Goal: Answer question/provide support

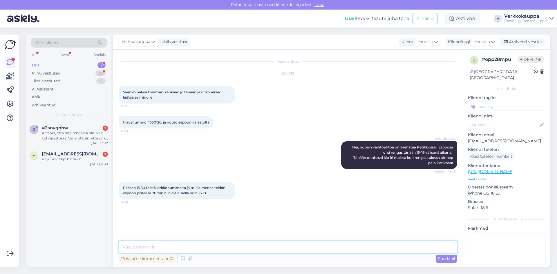
click at [222, 248] on textarea at bounding box center [288, 247] width 338 height 12
type textarea "t"
type textarea "Tervetuloa:)"
click at [444, 259] on span "Saada" at bounding box center [446, 258] width 17 height 5
click at [77, 165] on div "a [EMAIL_ADDRESS][DOMAIN_NAME] 2 Paljonko 2 kpl hinta on [DATE] 12:49" at bounding box center [68, 157] width 85 height 21
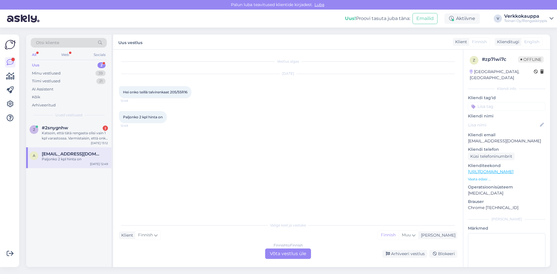
click at [279, 254] on div "Finnish to Finnish Võta vestlus üle" at bounding box center [288, 254] width 46 height 10
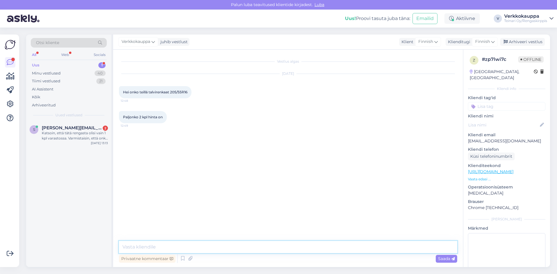
click at [151, 248] on textarea at bounding box center [288, 247] width 338 height 12
click at [196, 247] on textarea "Hei, katsotaanko uusia tai käytettyjö ja kitka tai nastarenkaita?" at bounding box center [288, 247] width 338 height 12
click at [206, 248] on textarea "Hei, katsotaanko uusia tai käytettyjö ja kitka tai nastarenkaita?" at bounding box center [288, 247] width 338 height 12
click at [204, 247] on textarea "Hei, katsotaanko uusia tai käytettyjö ja kitka tai nastarenkaita?" at bounding box center [288, 247] width 338 height 12
click at [205, 248] on textarea "Hei, katsotaanko uusia tai käytettyjö ja kitka tai nastarenkaita?" at bounding box center [288, 247] width 338 height 12
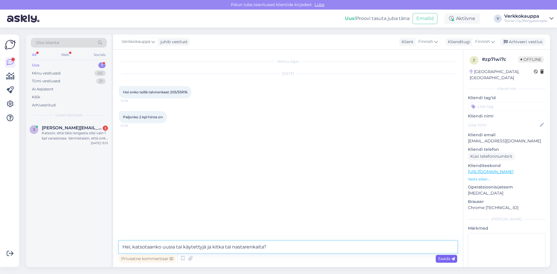
type textarea "Hei, katsotaanko uusia tai käytettyjä ja kitka tai nastarenkaita?"
click at [449, 260] on span "Saada" at bounding box center [446, 258] width 17 height 5
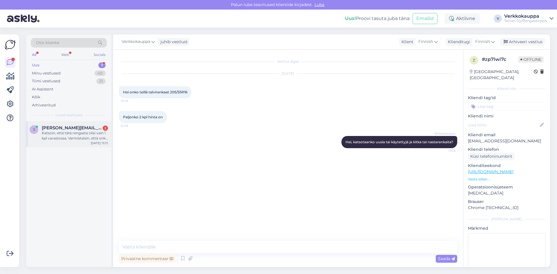
click at [91, 138] on div "Katsoin, että tätä rengasta olisi vain 1 kpl varastossa. Varmistaisin, että onk…" at bounding box center [75, 136] width 66 height 10
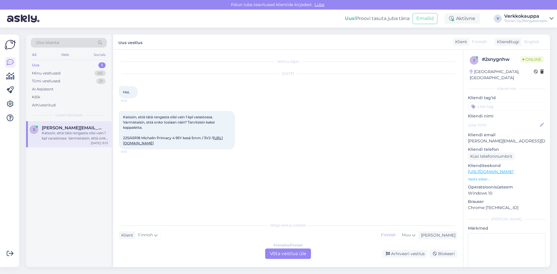
click at [175, 143] on link "[URL][DOMAIN_NAME]" at bounding box center [173, 141] width 100 height 10
drag, startPoint x: 123, startPoint y: 115, endPoint x: 151, endPoint y: 126, distance: 29.9
click at [151, 126] on div "Katsoin, että tätä rengasta olisi vain 1 kpl varastossa. Varmistaisin, että onk…" at bounding box center [177, 130] width 116 height 38
copy span "Katsoin, että tätä rengasta olisi vain 1 kpl varastossa. Varmistaisin, että onk…"
click at [280, 252] on div "Finnish to Finnish Võta vestlus üle" at bounding box center [288, 254] width 46 height 10
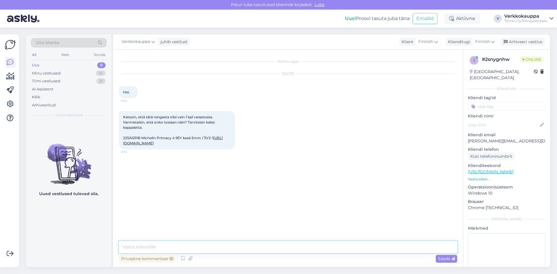
paste textarea "Hei, Kyllä, pitää paikkansa – kyseistä rengasta on varastossa vain 1 kappale. V…"
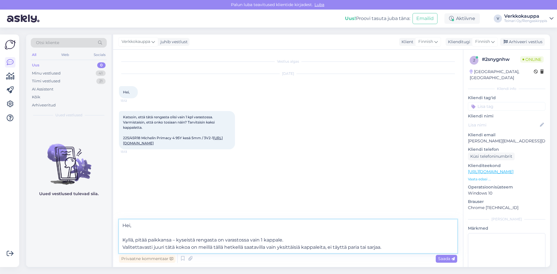
type textarea "Hei, Kyllä, pitää paikkansa – kyseistä rengasta on varastossa vain 1 kappale. V…"
click at [445, 256] on span "Saada" at bounding box center [446, 258] width 17 height 5
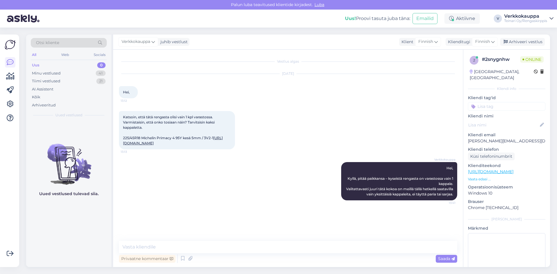
drag, startPoint x: 160, startPoint y: 247, endPoint x: 129, endPoint y: 203, distance: 54.0
click at [128, 204] on div "Verkkokauppa Hei, Kyllä, pitää paikkansa – kyseistä rengasta on varastossa vain…" at bounding box center [288, 181] width 338 height 51
paste textarea "Kyseistä rengasta ei valitettavasti löydy meiltä edes uutena"
paste textarea "Olisiko mahdollista saada autosi rekisterinumero, niin voin varmistaa, onko kys…"
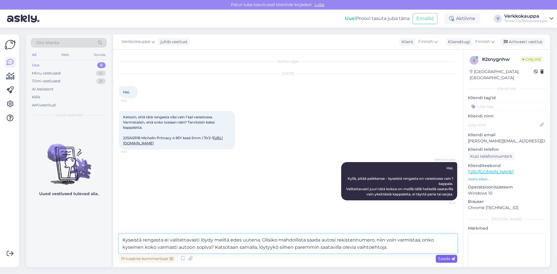
type textarea "Kyseistä rengasta ei valitettavasti löydy meiltä edes uutena. Olisiko mahdollis…"
click at [446, 260] on span "Saada" at bounding box center [446, 258] width 17 height 5
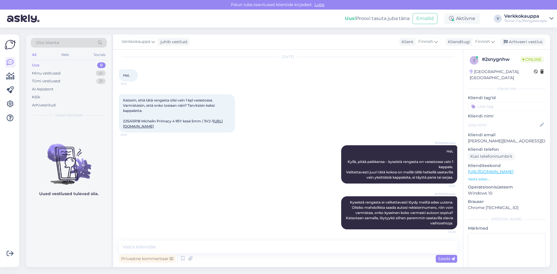
scroll to position [22, 0]
click at [63, 73] on div "Minu vestlused 41" at bounding box center [69, 73] width 76 height 8
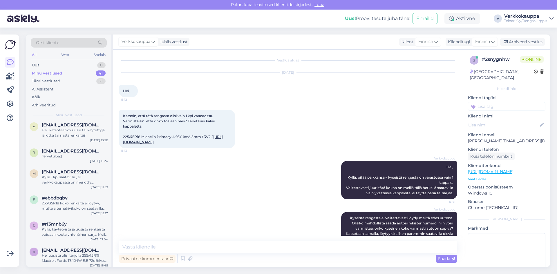
scroll to position [0, 0]
